Goal: Download file/media

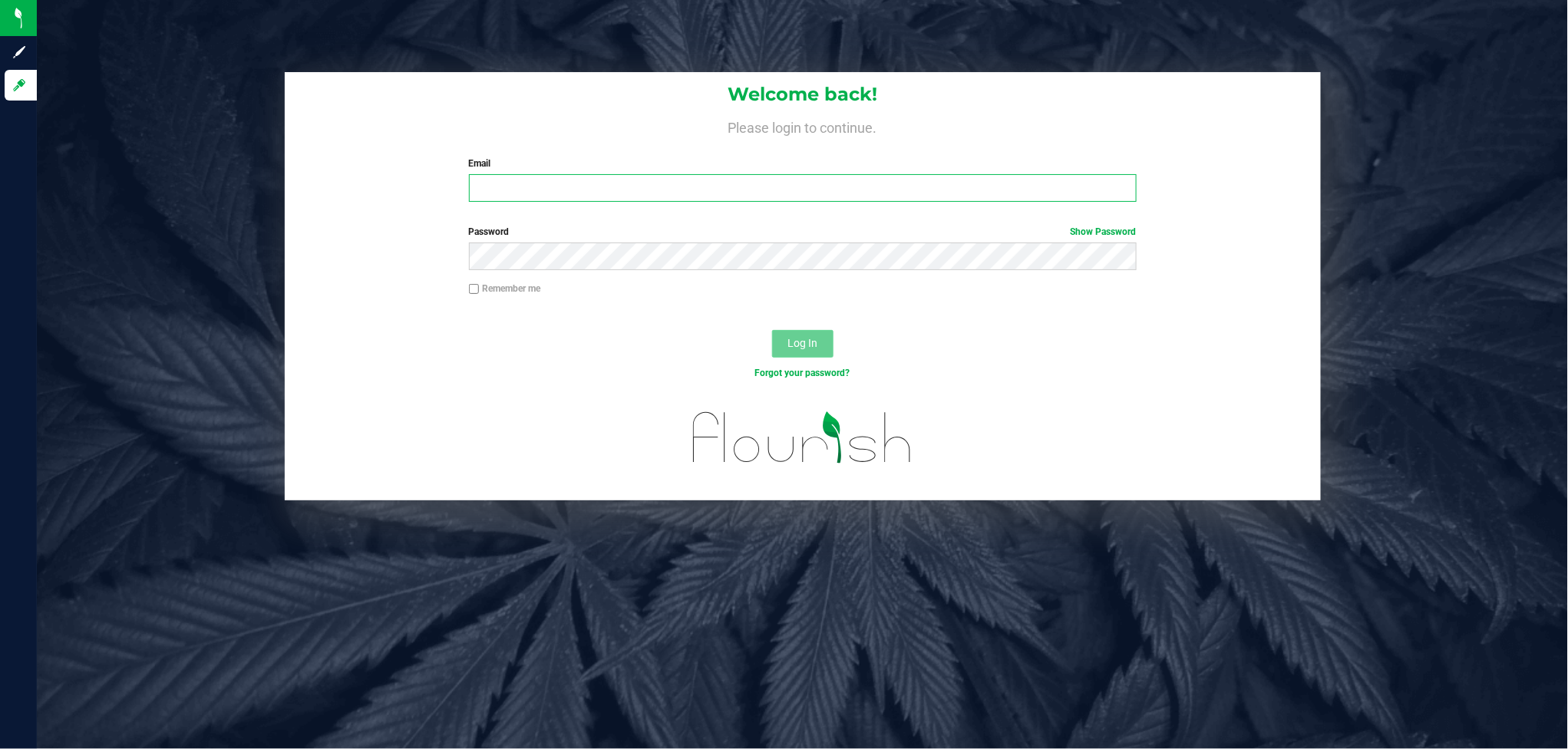
type input "[PERSON_NAME][EMAIL_ADDRESS][DOMAIN_NAME]"
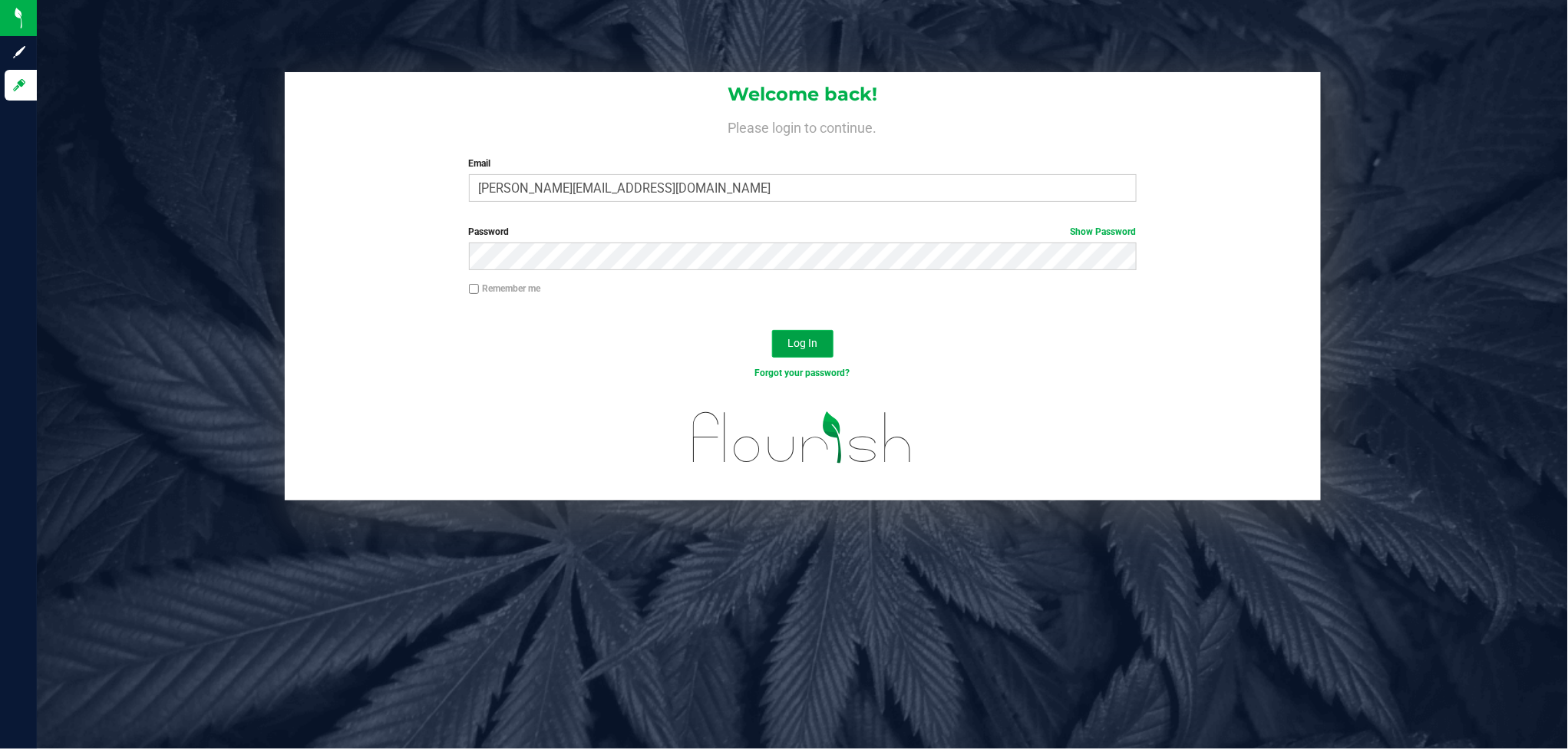
click at [779, 330] on button "Log In" at bounding box center [803, 344] width 61 height 28
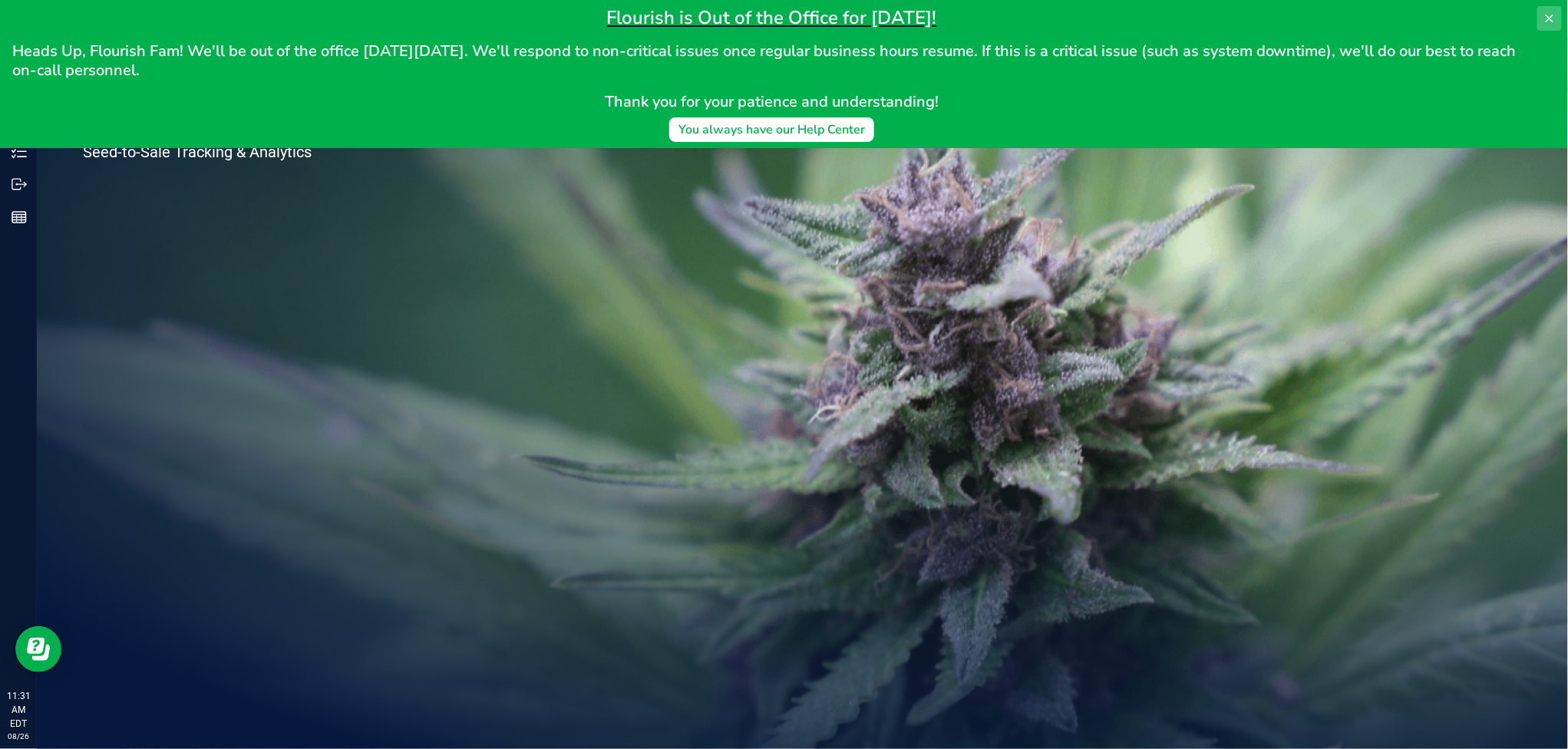
click at [1546, 6] on button at bounding box center [1550, 18] width 25 height 25
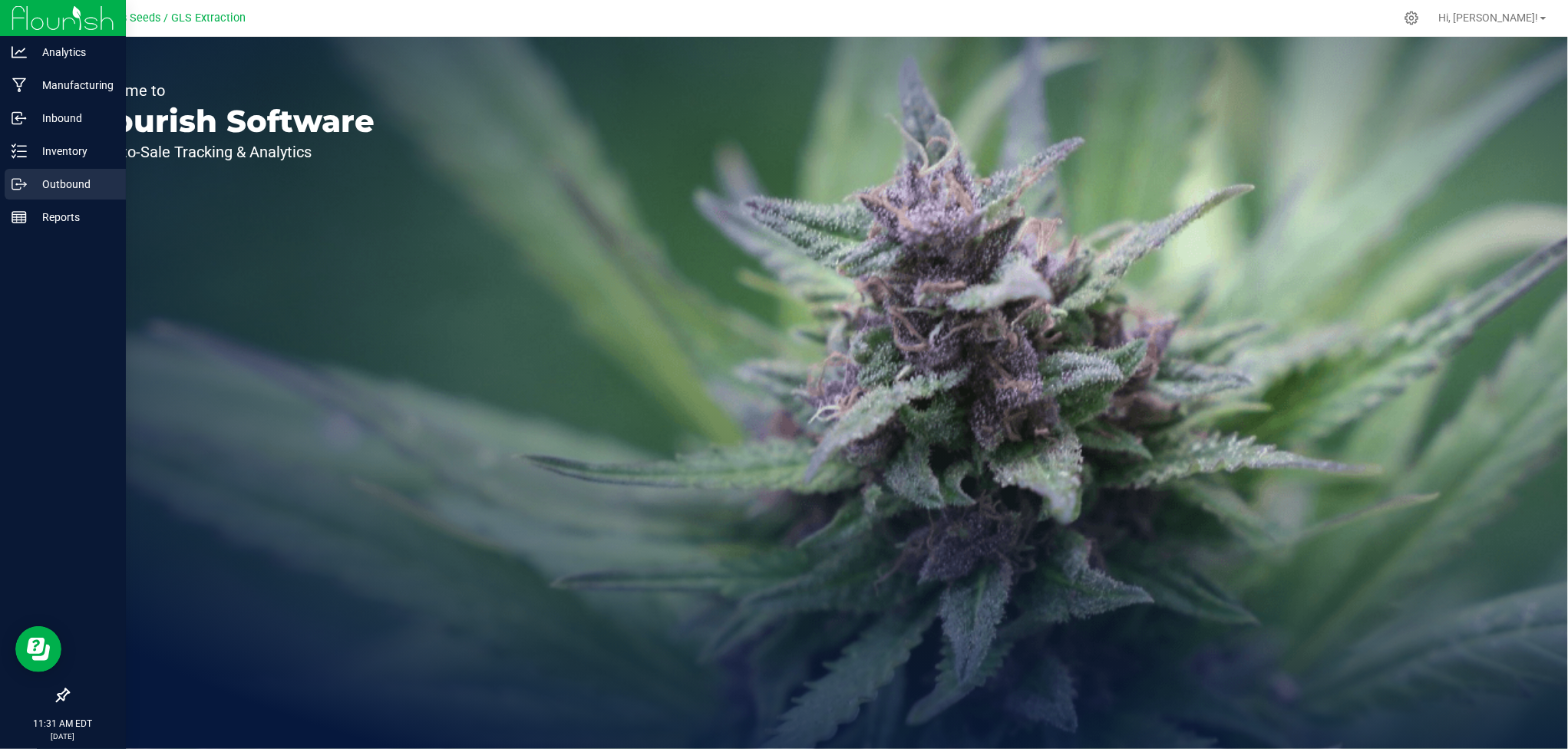
click at [77, 183] on p "Outbound" at bounding box center [73, 184] width 92 height 18
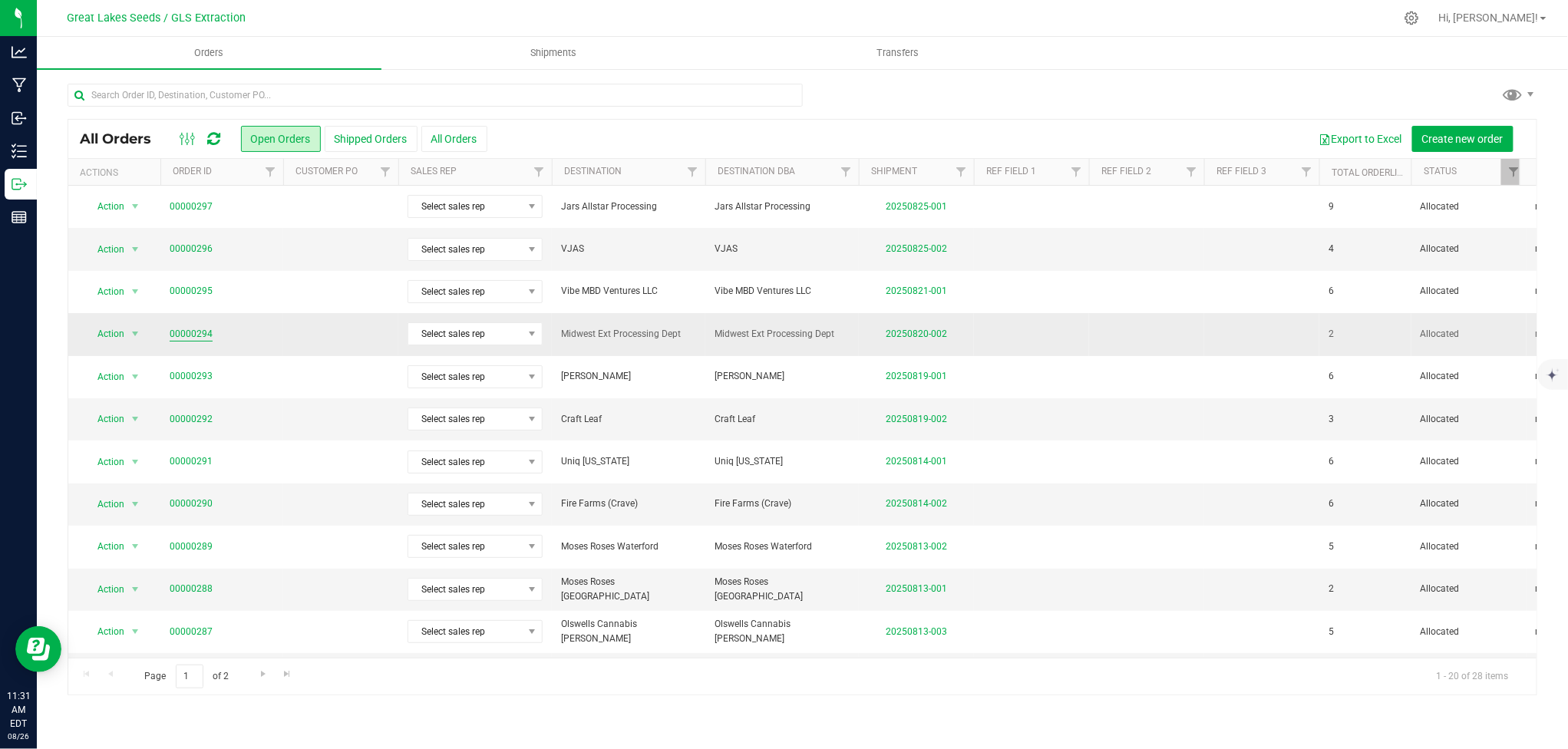
click at [180, 334] on link "00000294" at bounding box center [191, 334] width 43 height 15
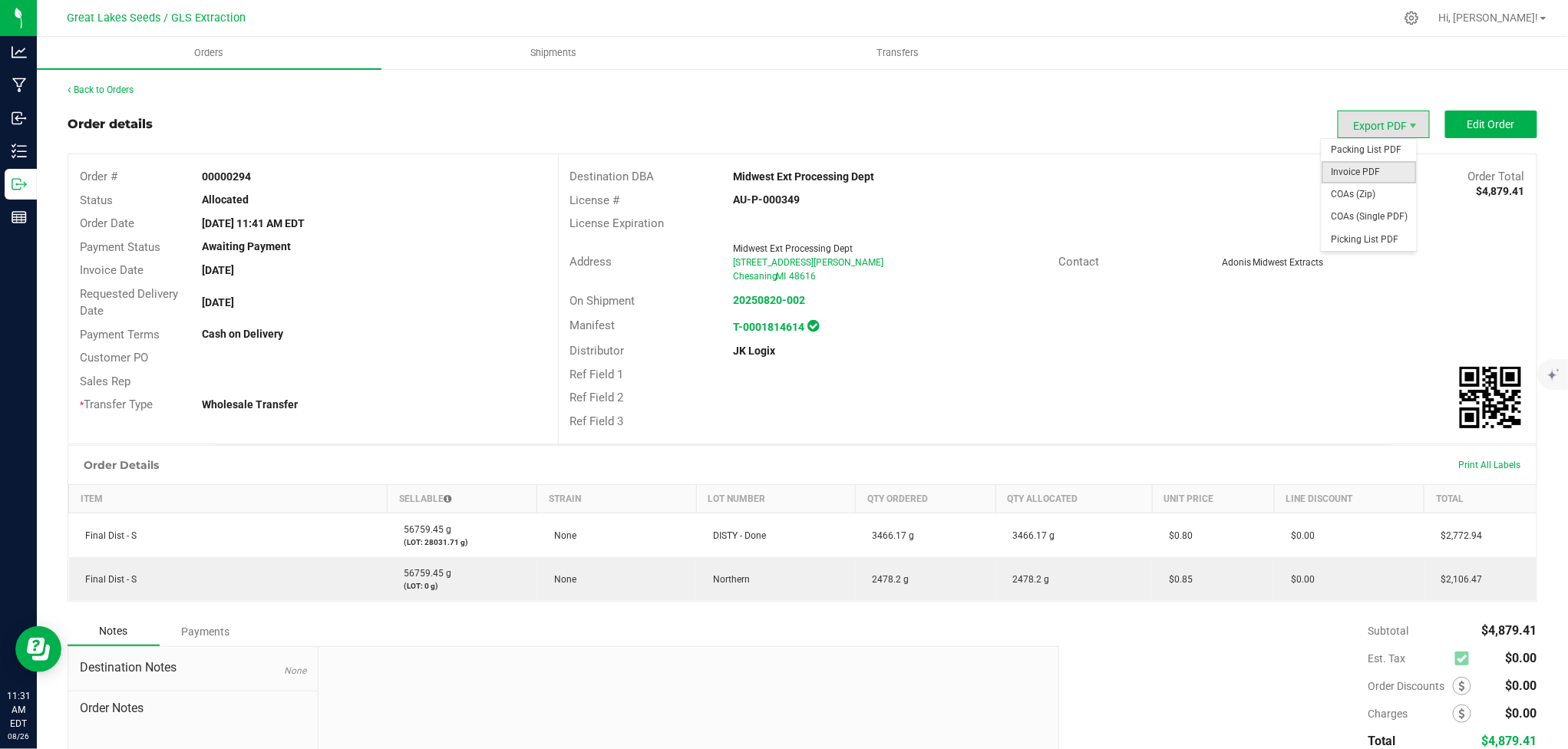
click at [1366, 167] on span "Invoice PDF" at bounding box center [1369, 172] width 96 height 22
